Goal: Information Seeking & Learning: Find specific fact

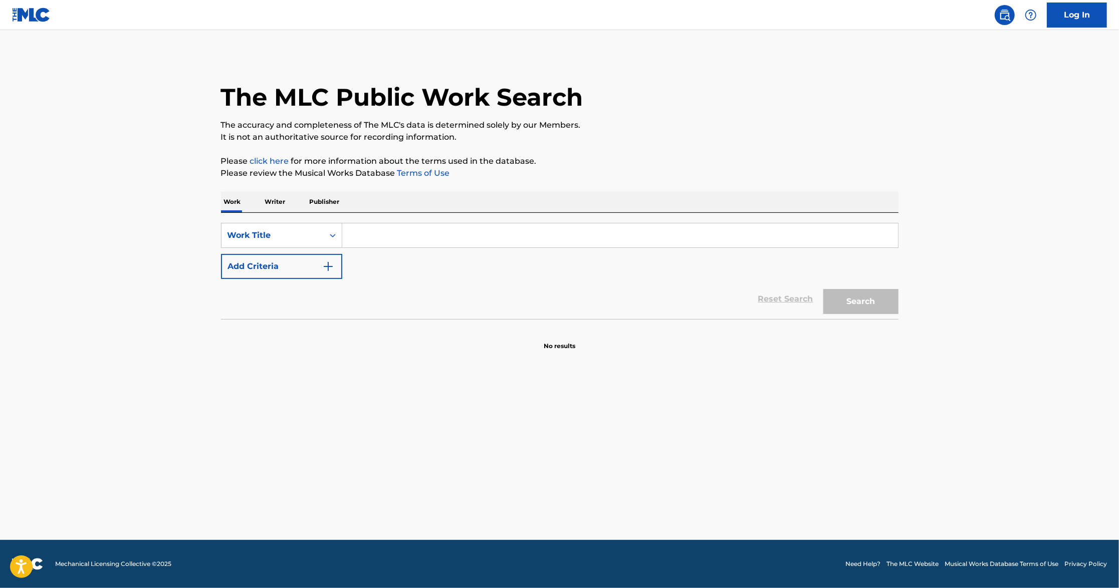
click at [355, 235] on input "Search Form" at bounding box center [620, 236] width 556 height 24
paste input "If I Ruled The World"
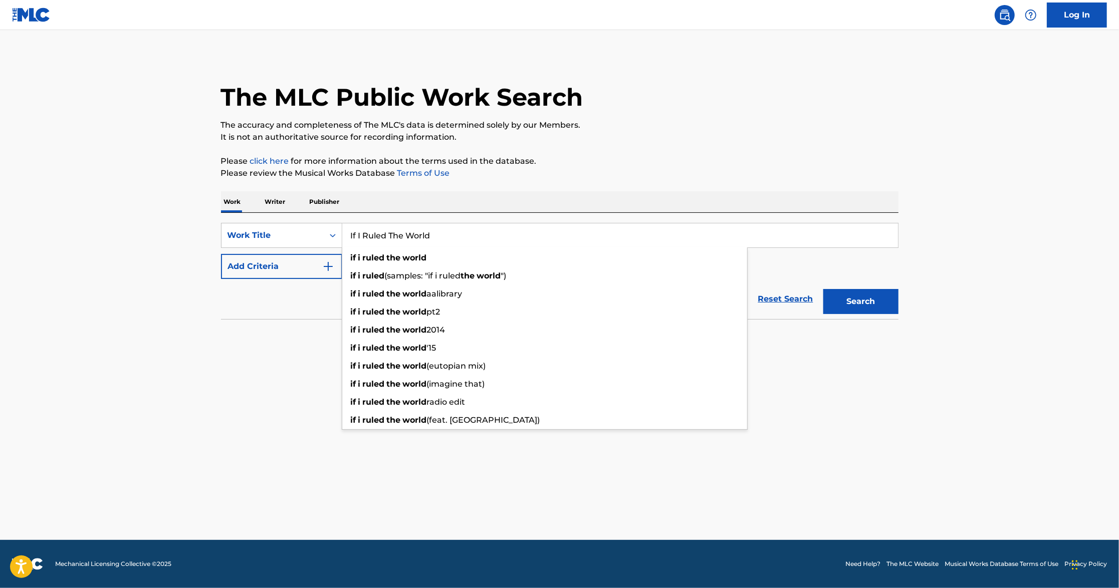
type input "If I Ruled The World"
click at [276, 340] on section "No results" at bounding box center [560, 338] width 678 height 26
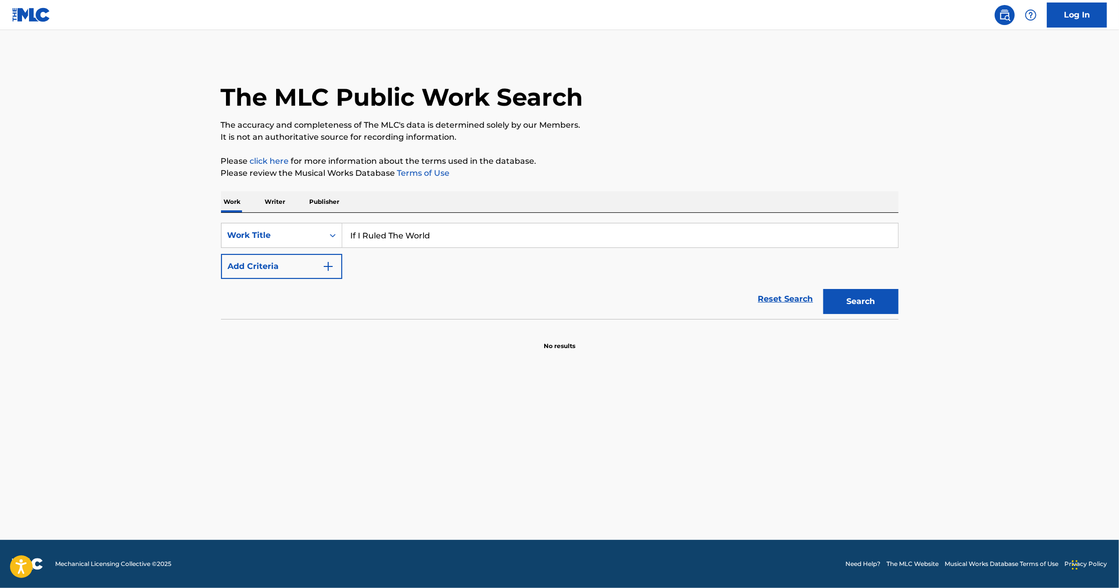
click at [414, 271] on div "SearchWithCriteria01c69986-f69a-4dbf-b10f-f5a94e79ea17 Work Title If I Ruled Th…" at bounding box center [560, 251] width 678 height 56
click at [339, 267] on button "Add Criteria" at bounding box center [281, 266] width 121 height 25
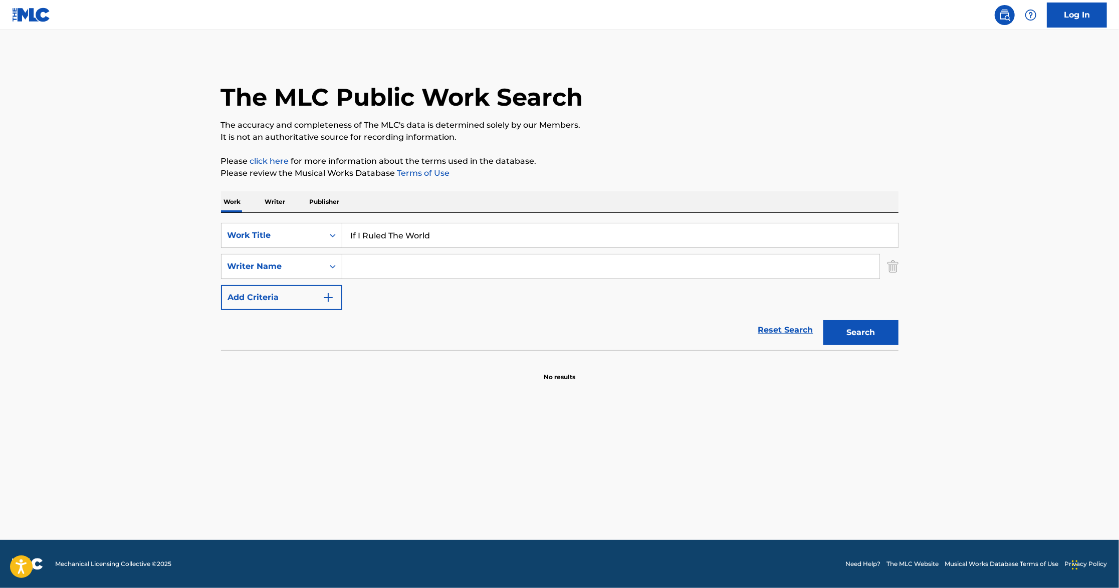
click at [376, 272] on input "Search Form" at bounding box center [610, 267] width 537 height 24
paste input "Zmishlany"
type input "Zmishlany"
click at [824, 320] on button "Search" at bounding box center [861, 332] width 75 height 25
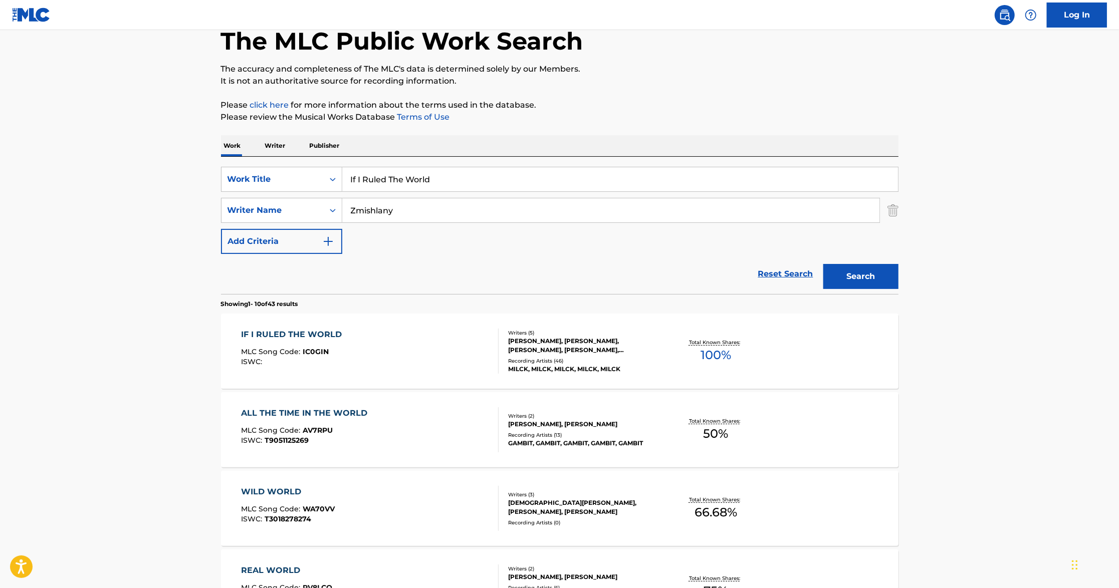
scroll to position [133, 0]
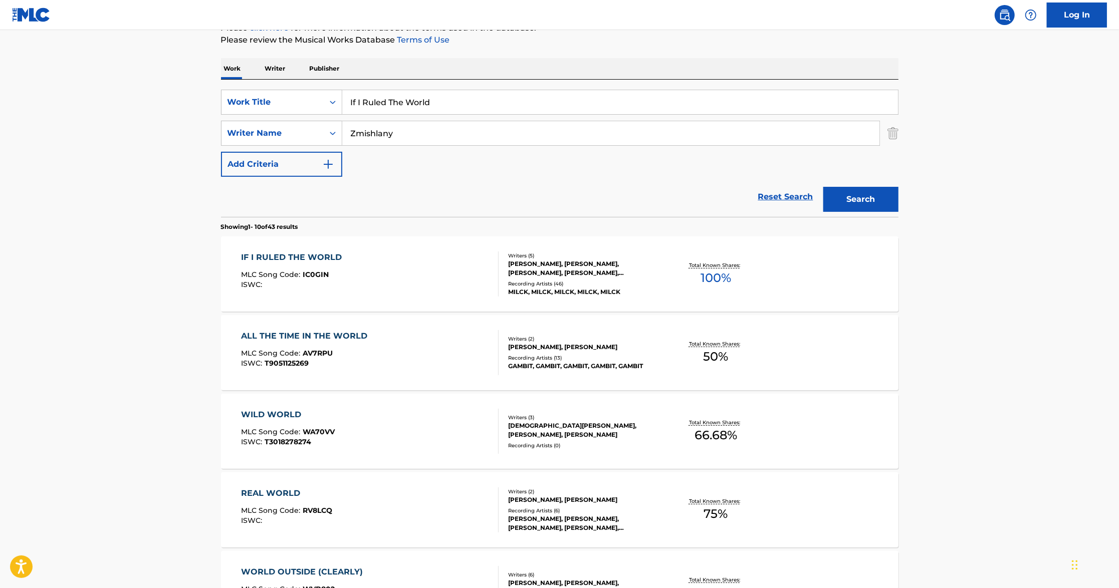
click at [821, 283] on div "IF I RULED THE WORLD MLC Song Code : IC0GIN ISWC : Writers ( 5 ) [PERSON_NAME],…" at bounding box center [560, 274] width 678 height 75
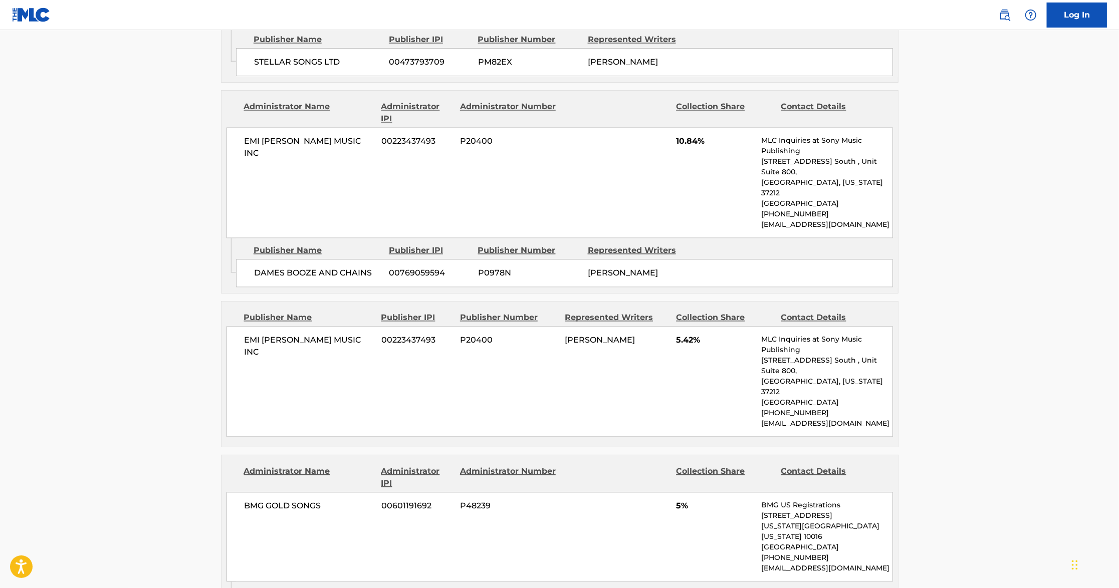
scroll to position [1737, 0]
